Goal: Find specific page/section: Find specific page/section

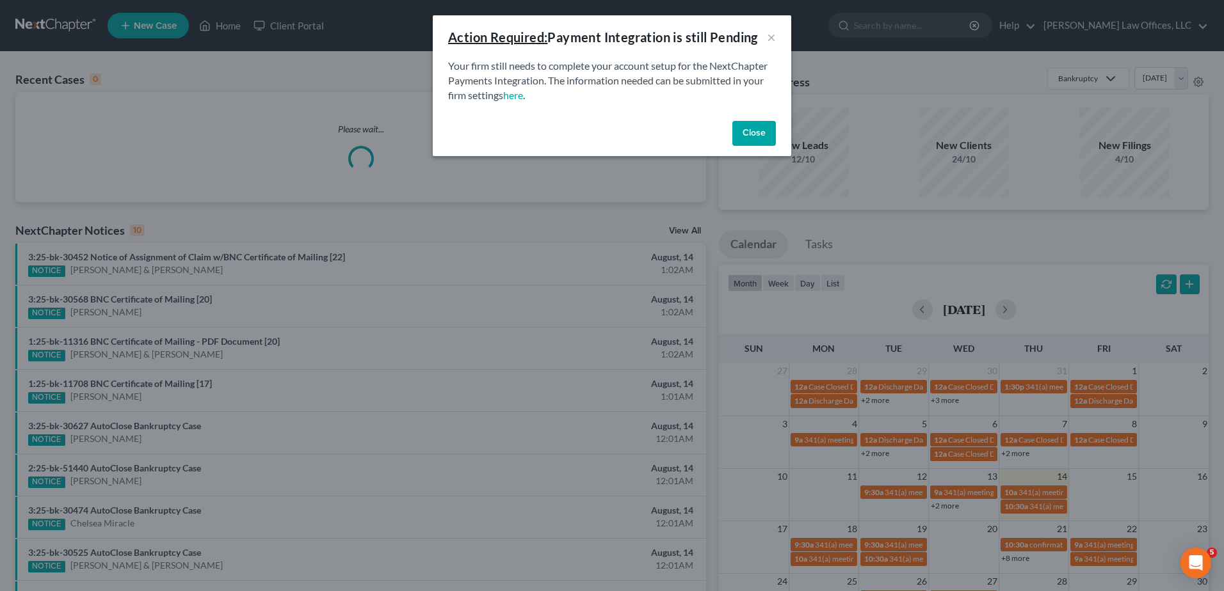
click at [753, 134] on button "Close" at bounding box center [754, 134] width 44 height 26
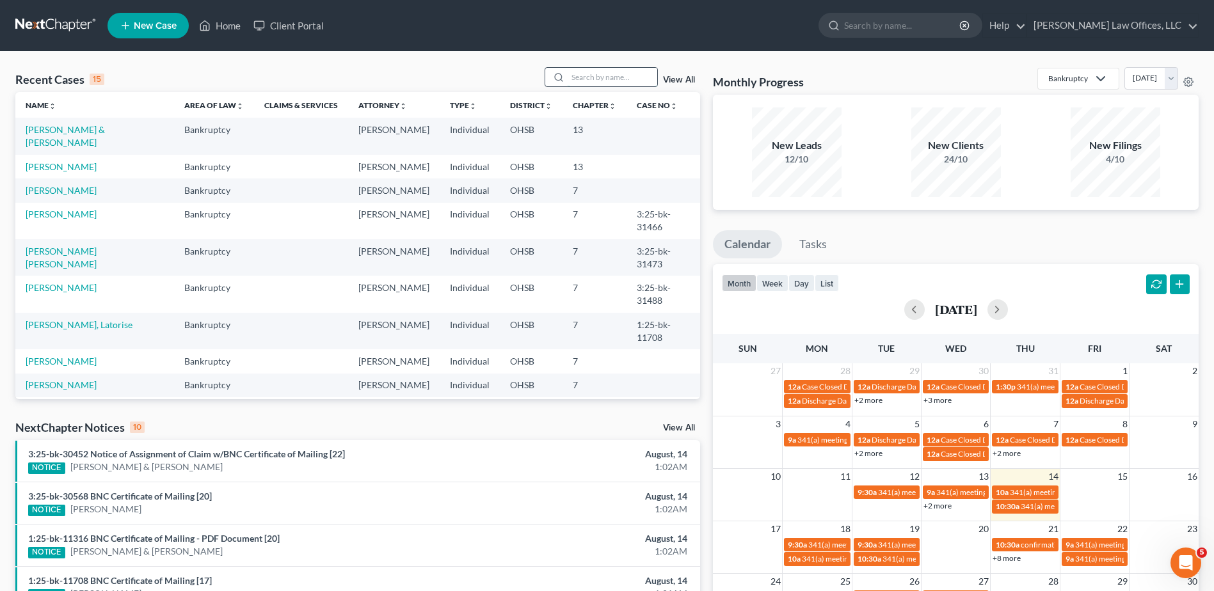
click at [599, 79] on input "search" at bounding box center [613, 77] width 90 height 19
type input "g"
type input "[PERSON_NAME]"
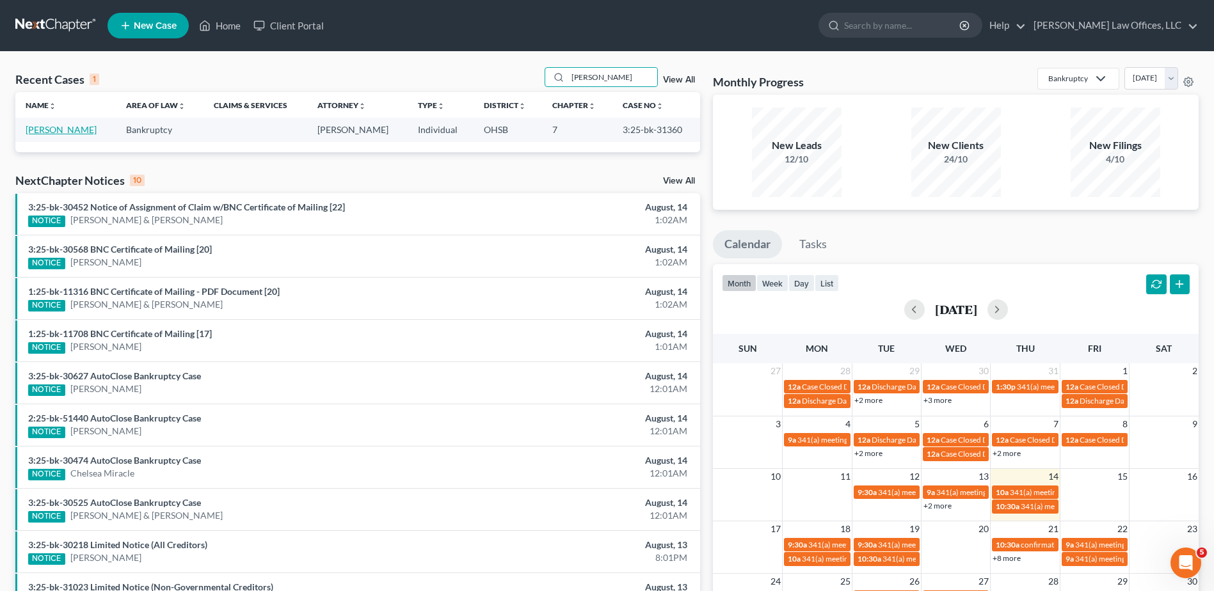
click at [62, 129] on link "[PERSON_NAME]" at bounding box center [61, 129] width 71 height 11
select select "4"
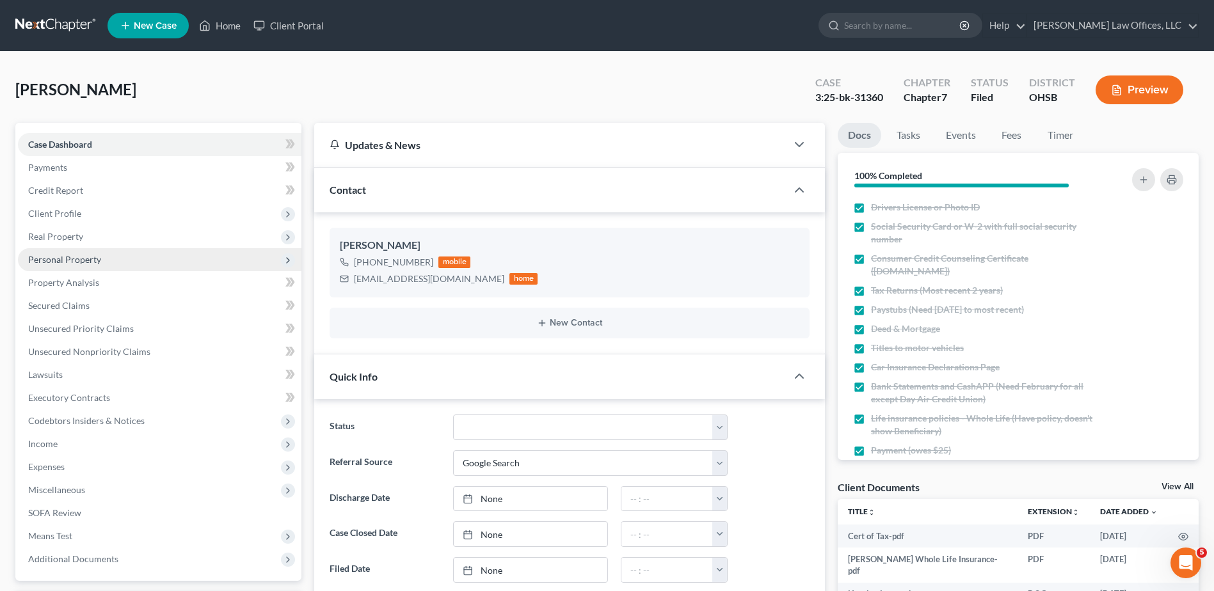
click at [68, 262] on span "Personal Property" at bounding box center [64, 259] width 73 height 11
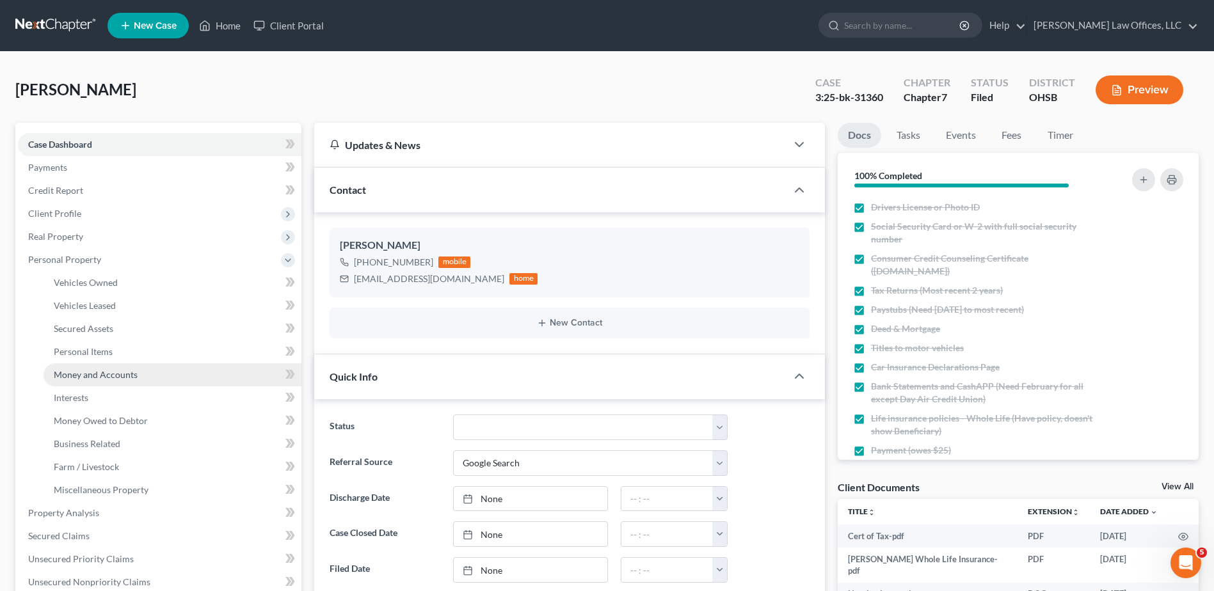
click at [79, 372] on span "Money and Accounts" at bounding box center [96, 374] width 84 height 11
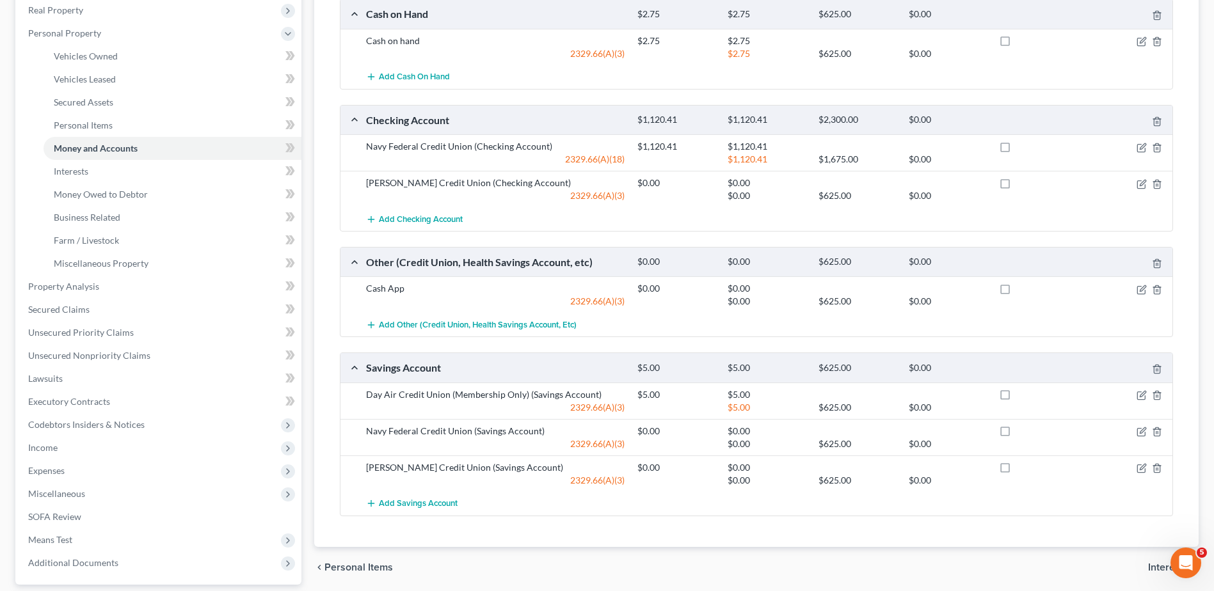
scroll to position [256, 0]
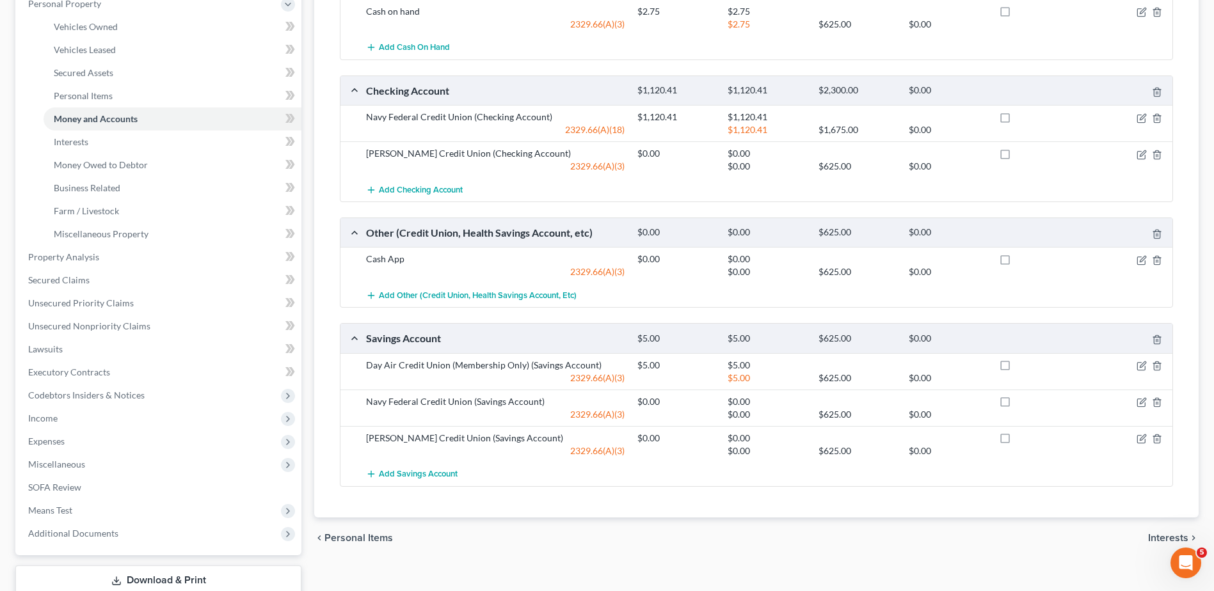
drag, startPoint x: 558, startPoint y: 532, endPoint x: 513, endPoint y: 549, distance: 47.8
click at [1139, 440] on icon "button" at bounding box center [1142, 439] width 10 height 10
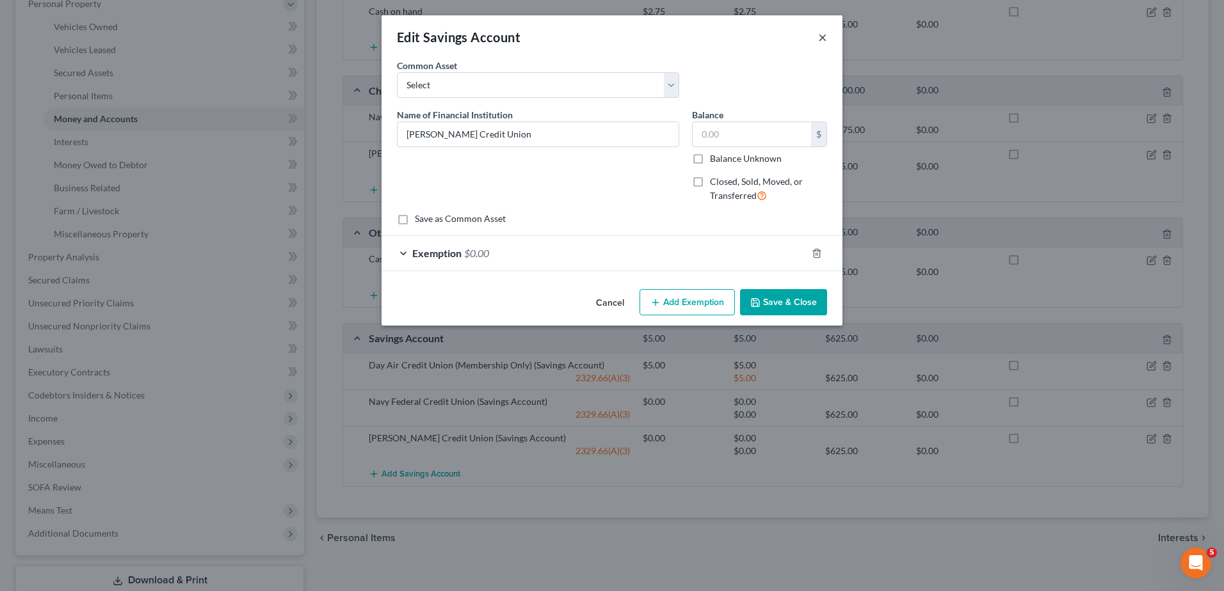
click at [820, 40] on button "×" at bounding box center [822, 36] width 9 height 15
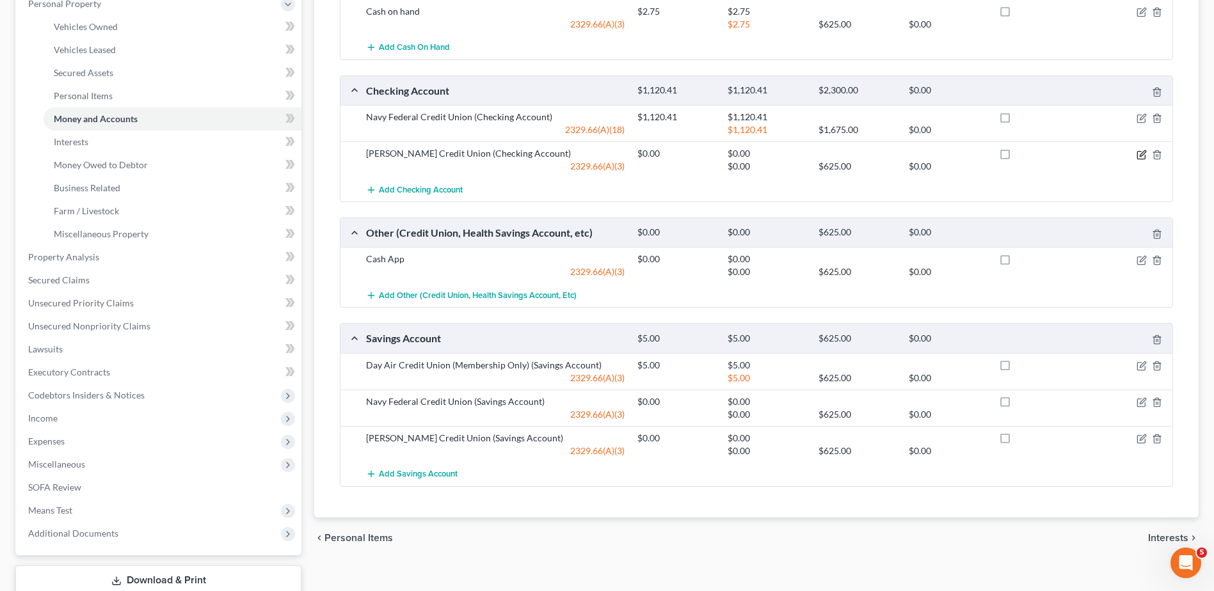
click at [1139, 157] on icon "button" at bounding box center [1142, 155] width 10 height 10
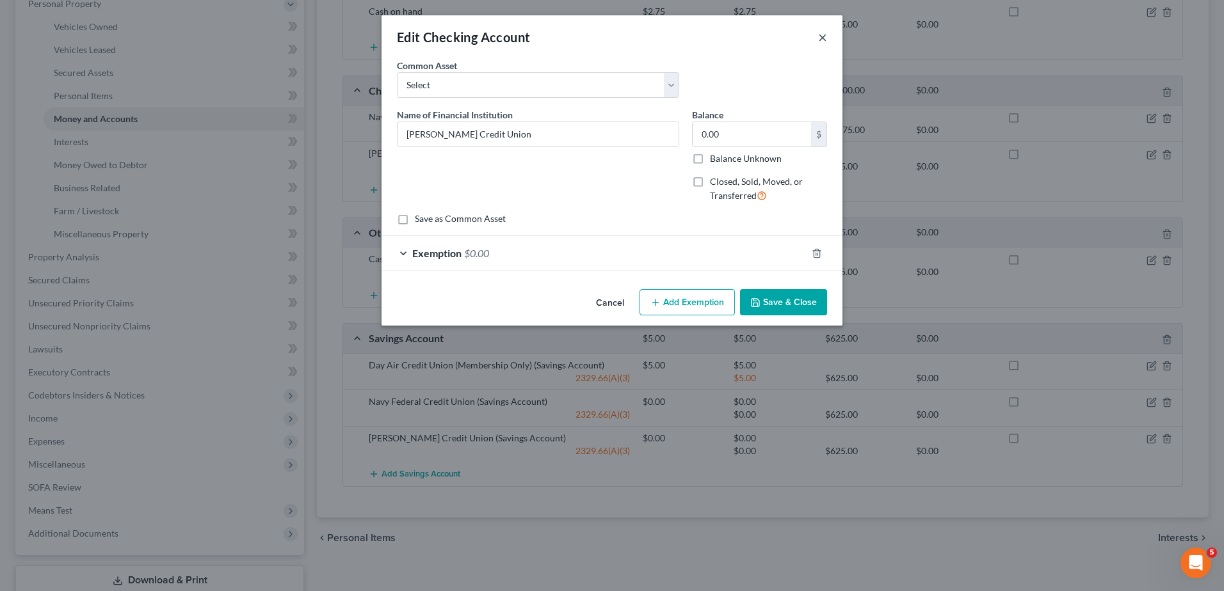
click at [821, 35] on button "×" at bounding box center [822, 36] width 9 height 15
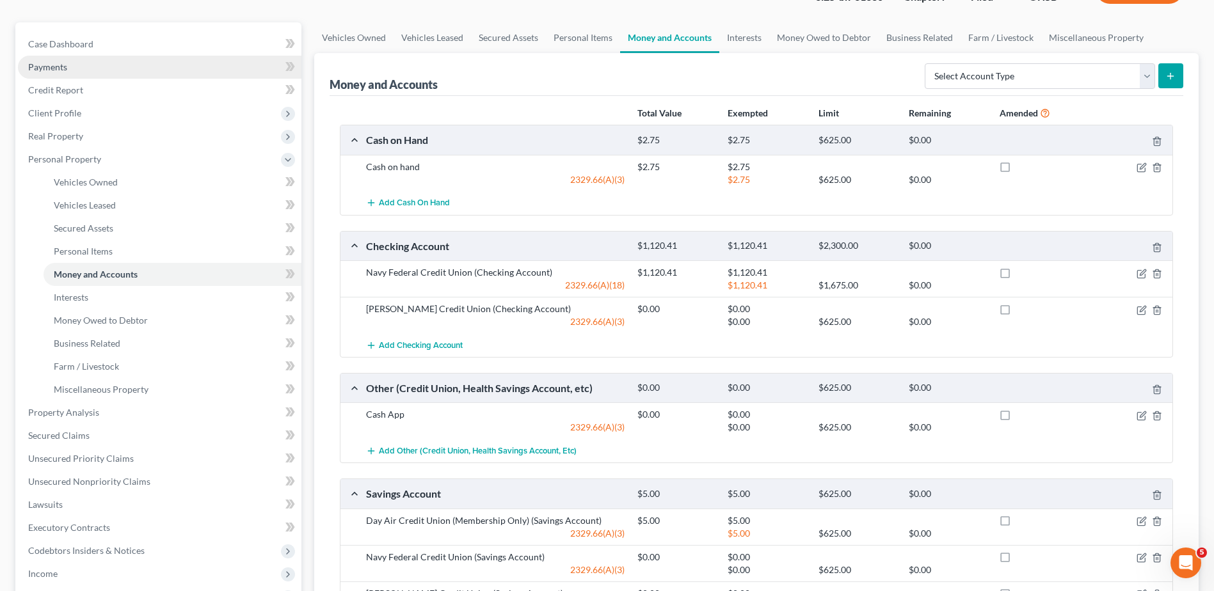
scroll to position [0, 0]
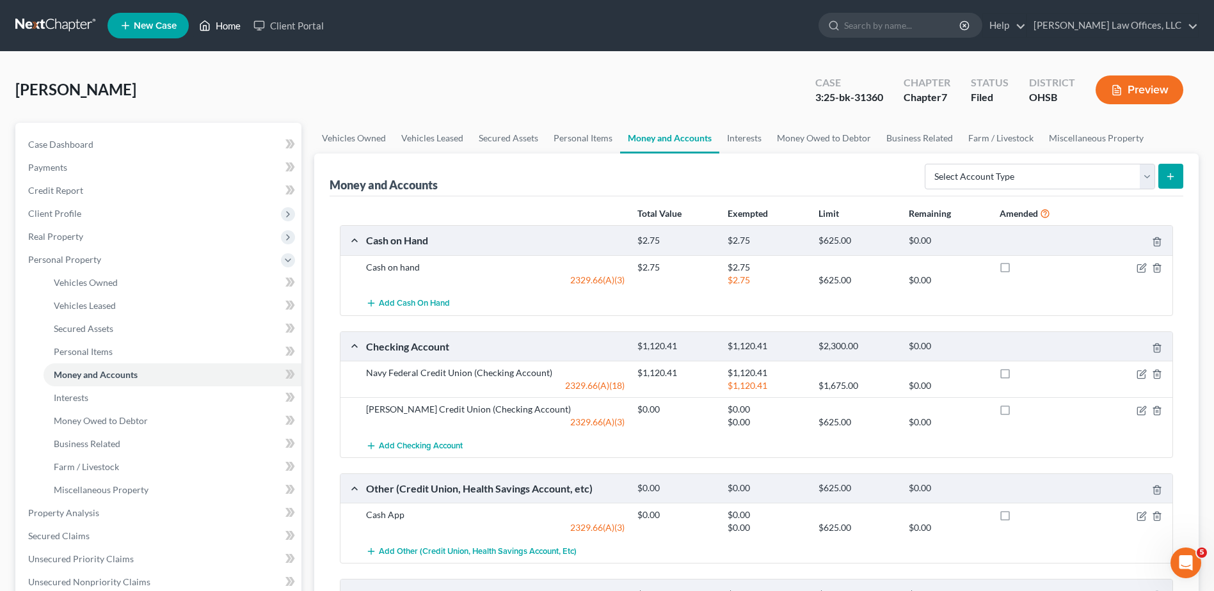
click at [227, 26] on link "Home" at bounding box center [220, 25] width 54 height 23
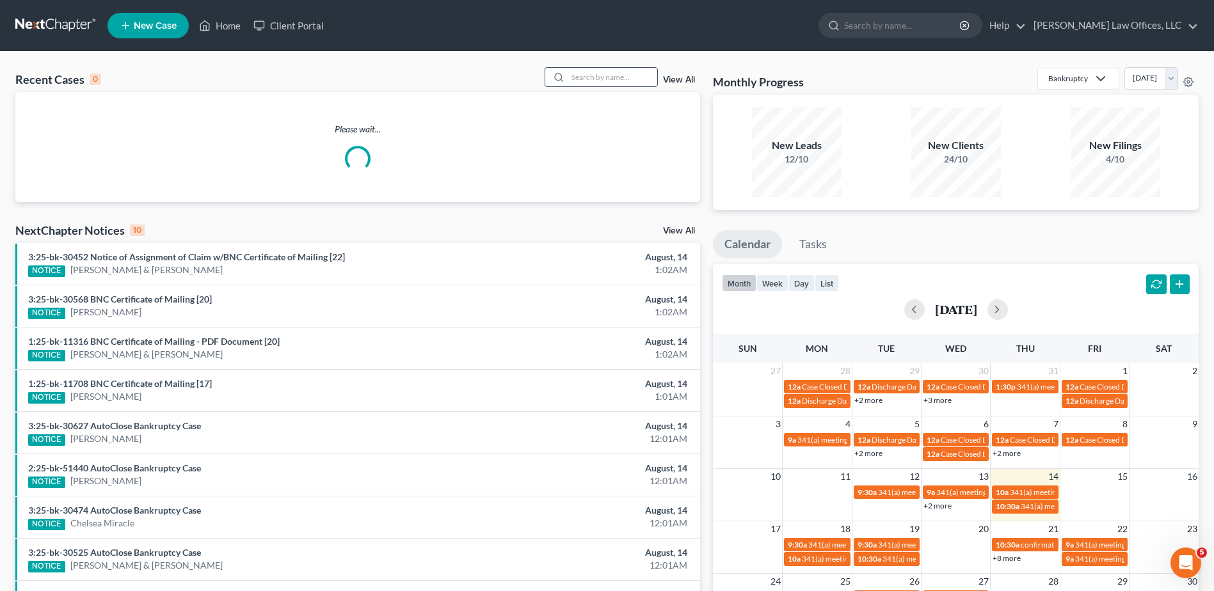
click at [601, 81] on input "search" at bounding box center [613, 77] width 90 height 19
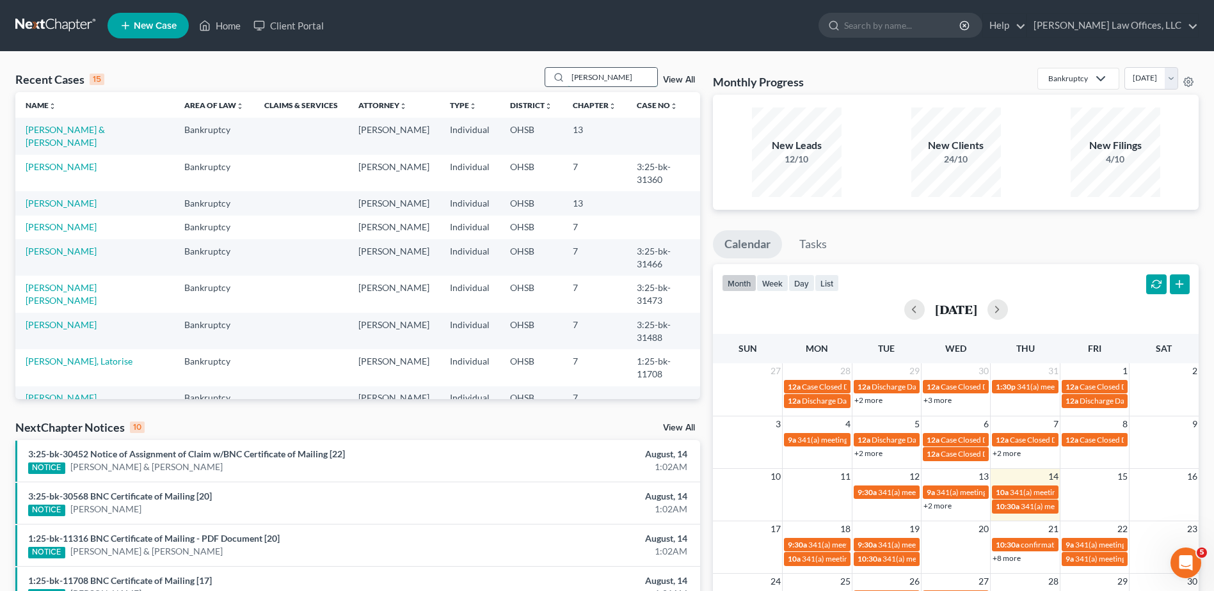
type input "[PERSON_NAME]"
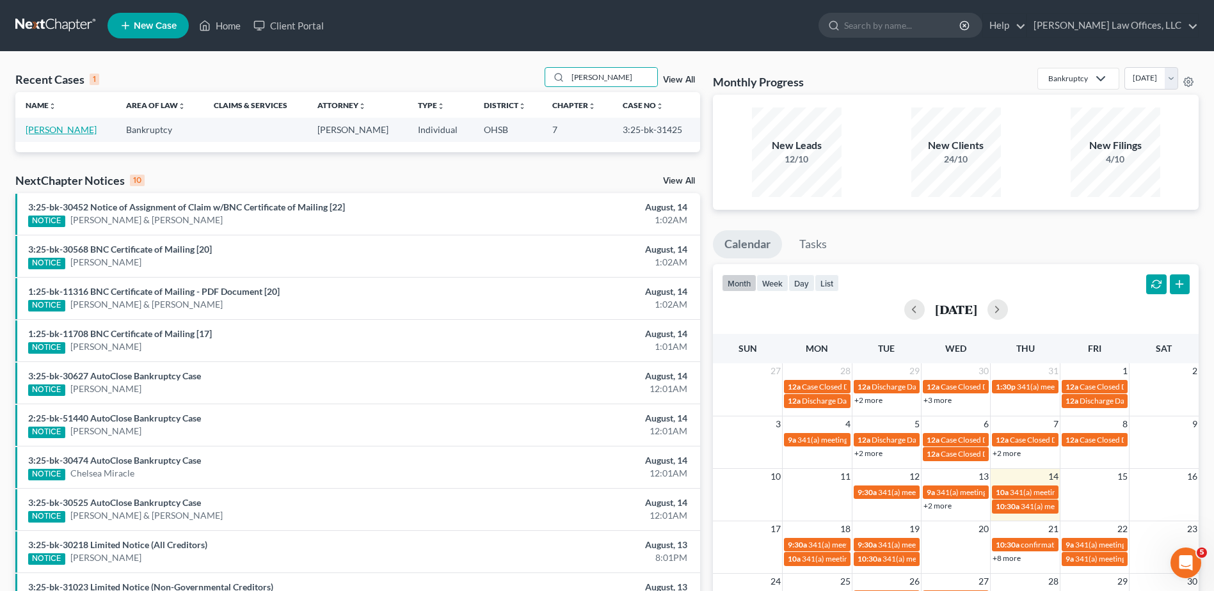
click at [58, 131] on link "[PERSON_NAME]" at bounding box center [61, 129] width 71 height 11
select select "3"
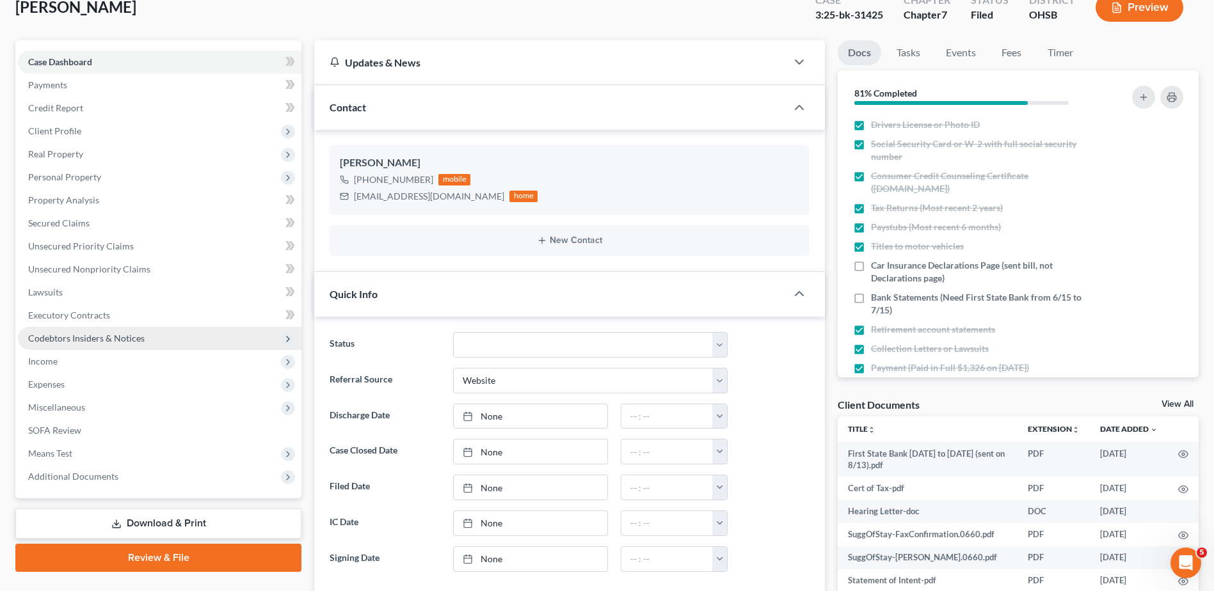
scroll to position [320, 0]
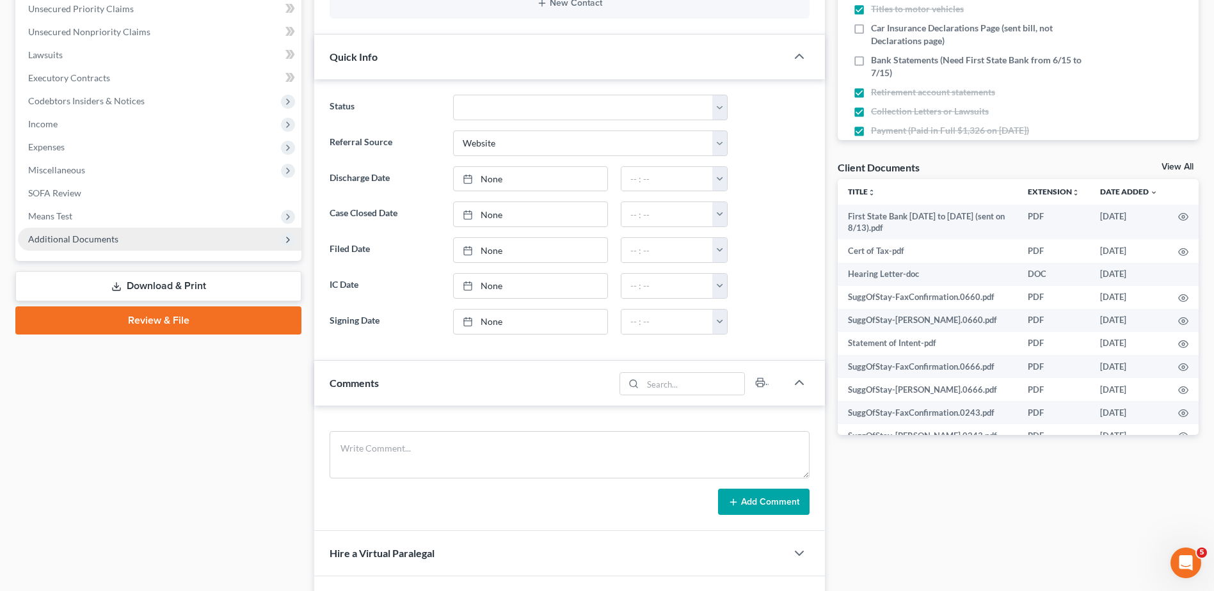
click at [92, 236] on span "Additional Documents" at bounding box center [73, 239] width 90 height 11
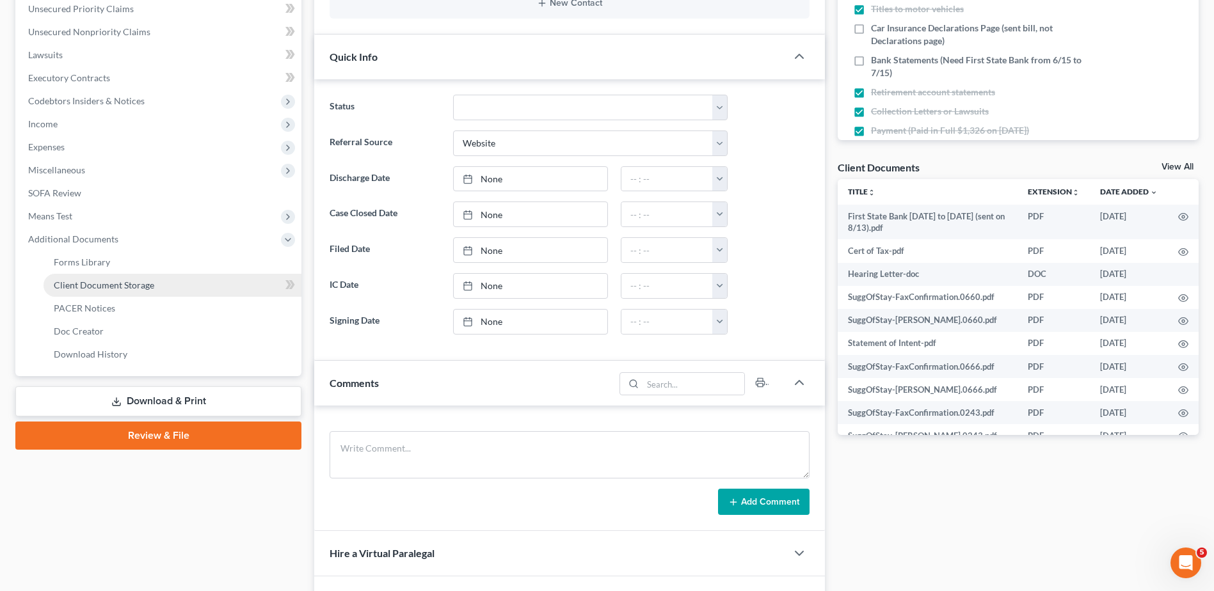
click at [89, 285] on span "Client Document Storage" at bounding box center [104, 285] width 100 height 11
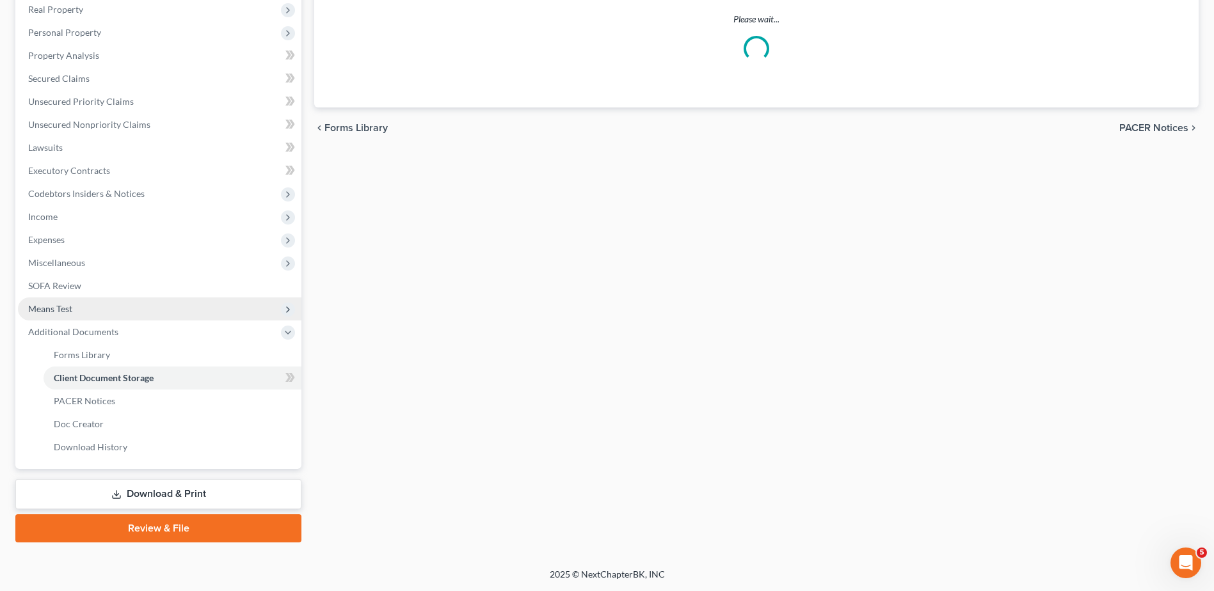
scroll to position [179, 0]
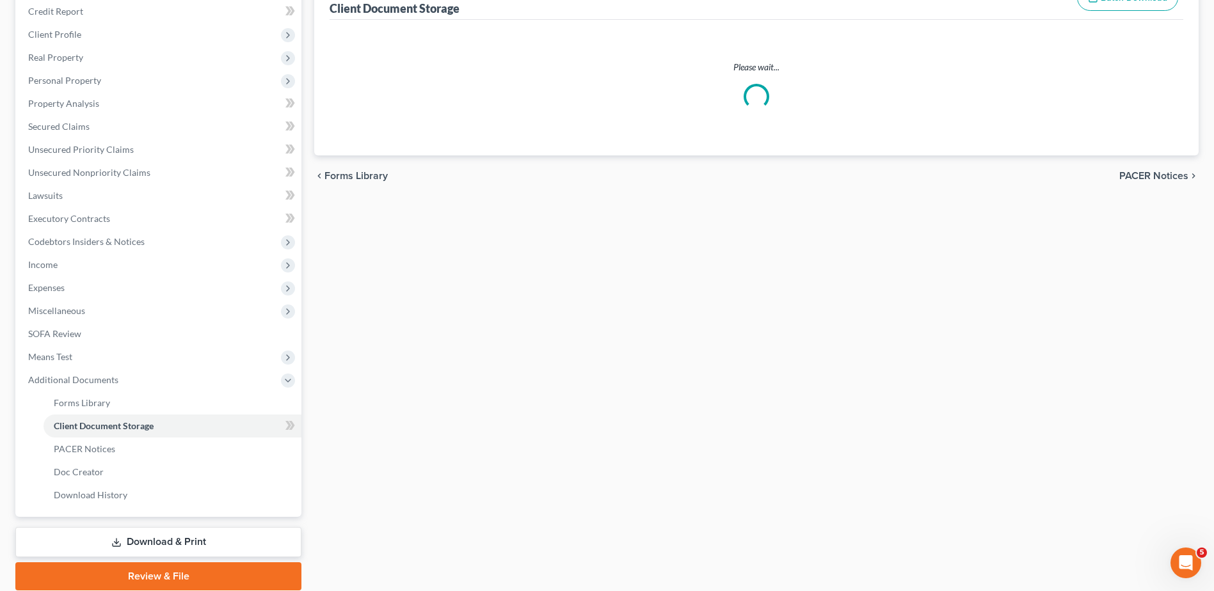
select select "7"
select select "52"
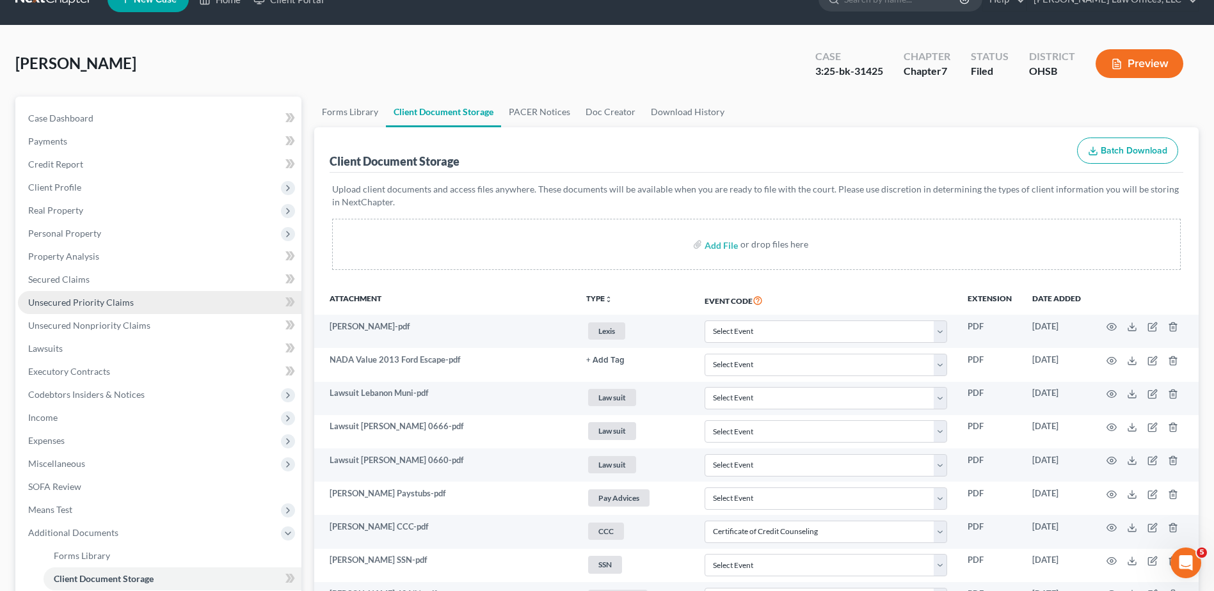
scroll to position [0, 0]
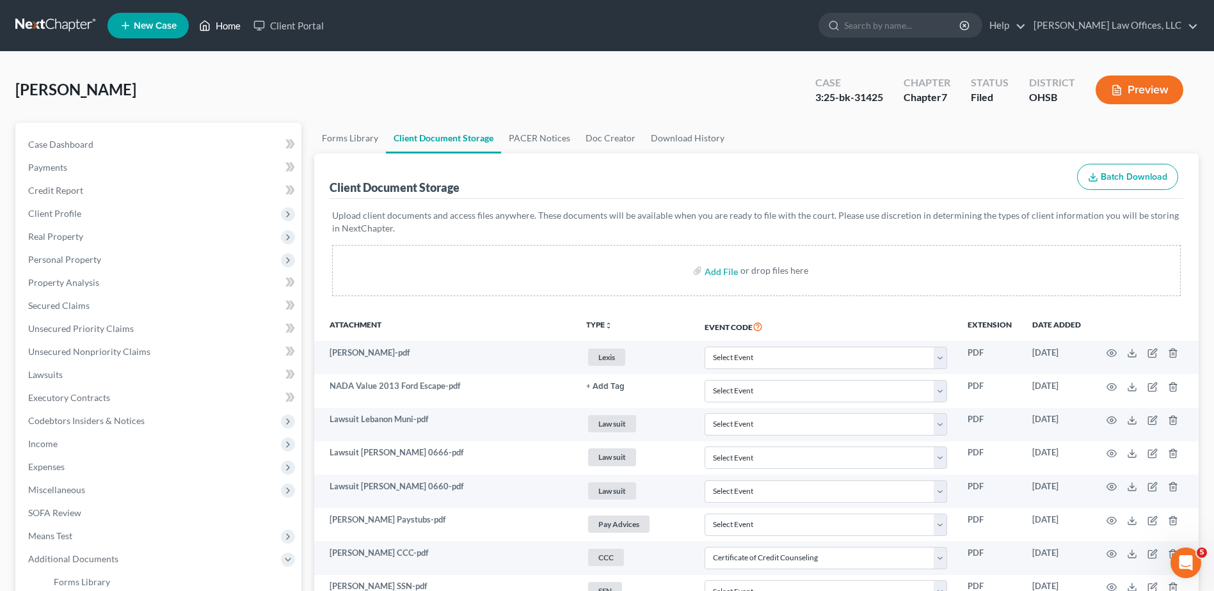
click at [228, 26] on link "Home" at bounding box center [220, 25] width 54 height 23
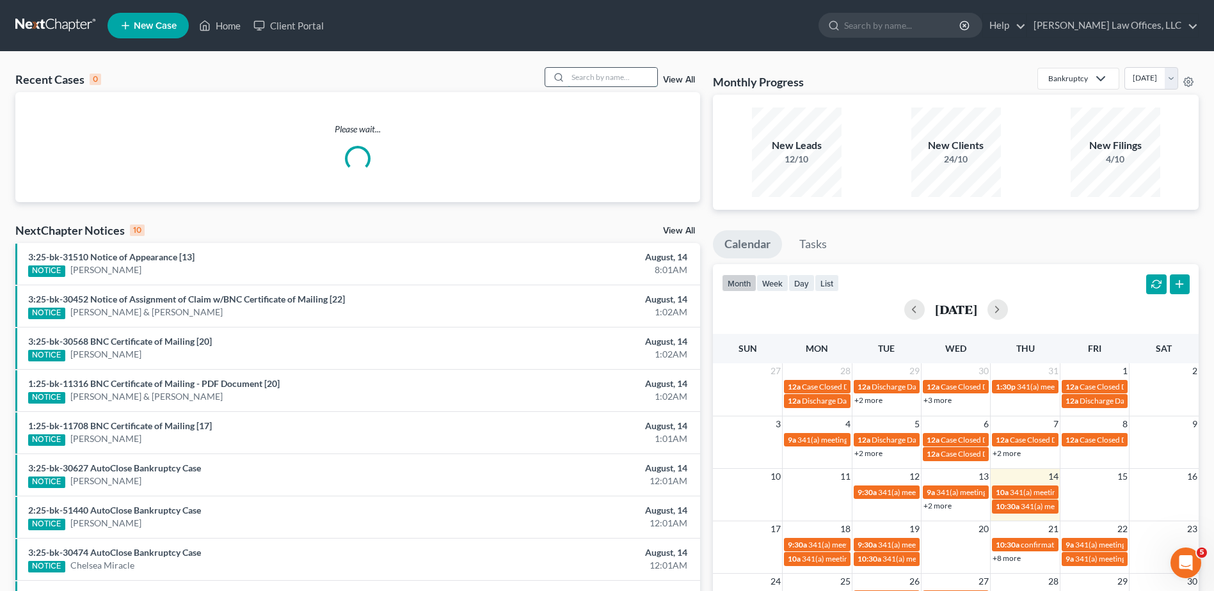
click at [623, 77] on input "search" at bounding box center [613, 77] width 90 height 19
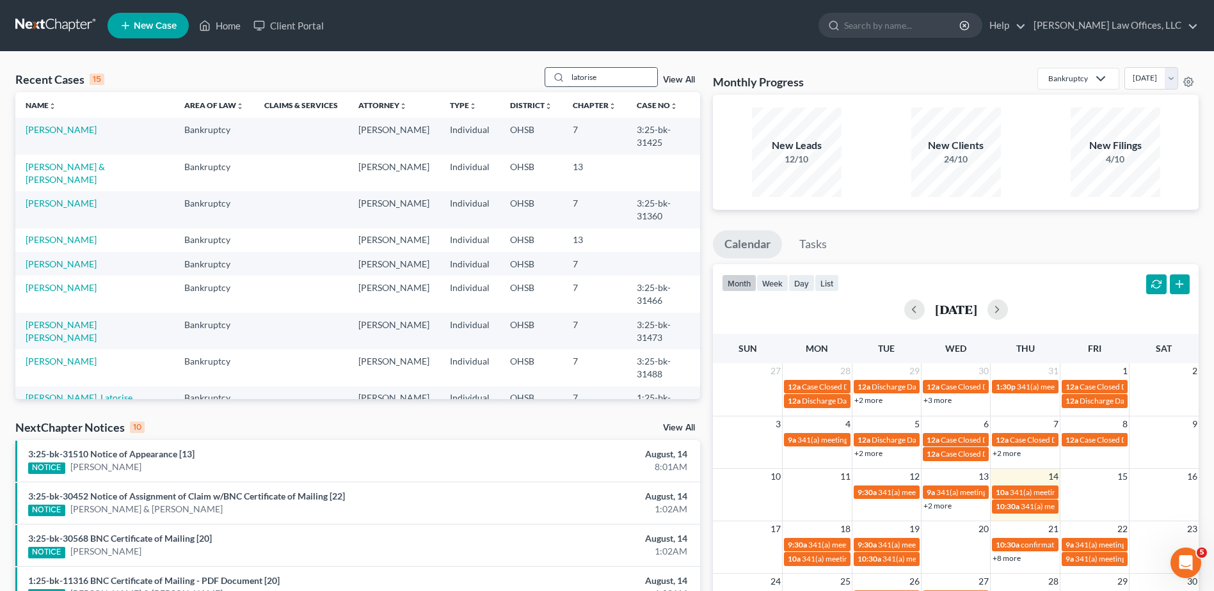
type input "latorise"
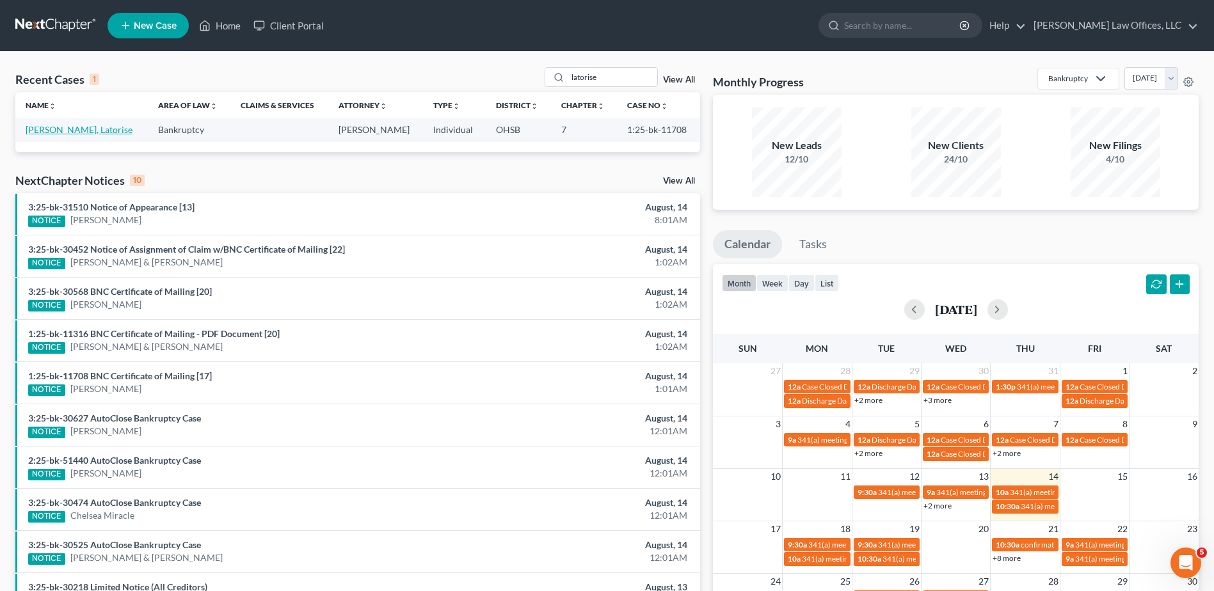
click at [73, 131] on link "[PERSON_NAME], Latorise" at bounding box center [79, 129] width 107 height 11
select select "4"
